Goal: Check status: Check status

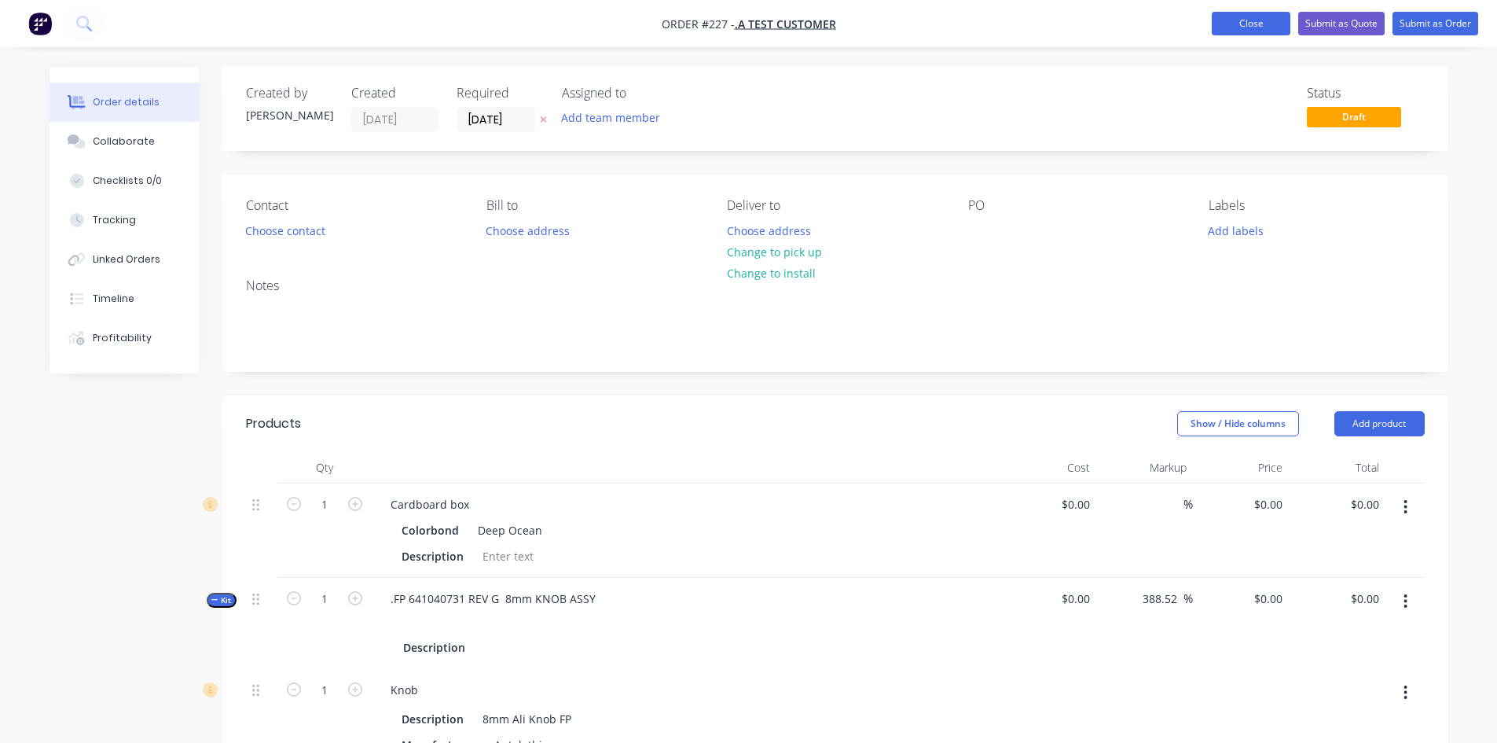
click at [1232, 30] on button "Close" at bounding box center [1251, 24] width 79 height 24
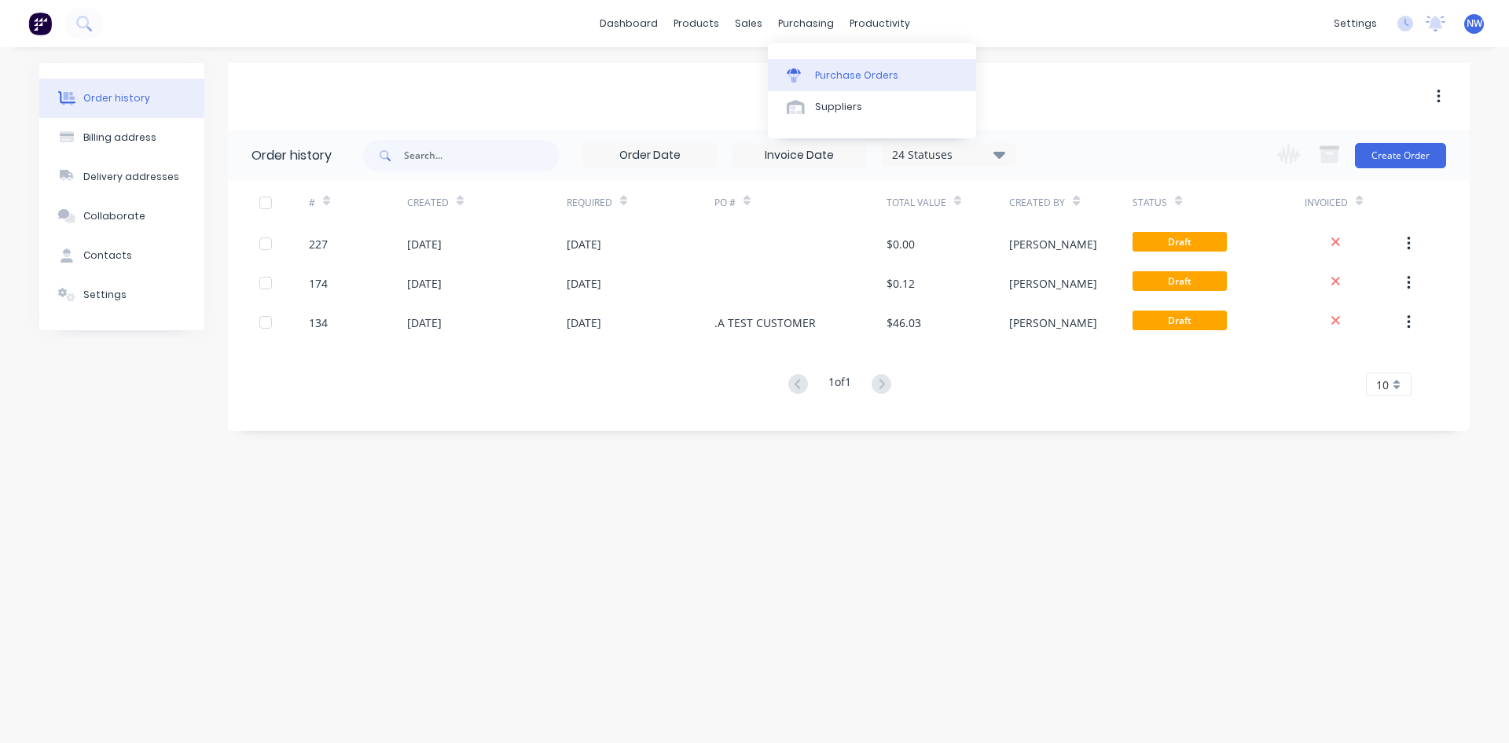
click at [826, 75] on div "Purchase Orders" at bounding box center [856, 75] width 83 height 14
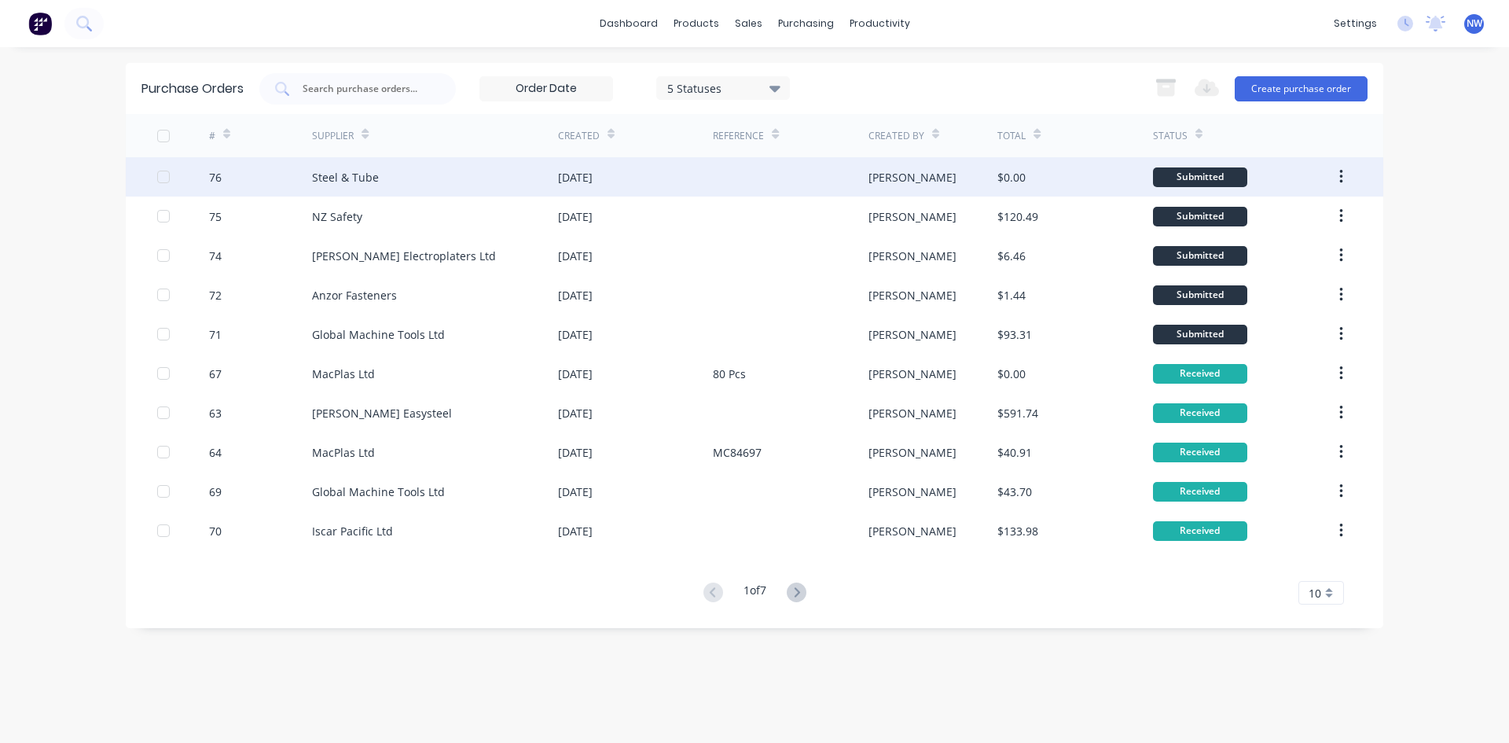
click at [729, 179] on div at bounding box center [790, 176] width 155 height 39
